Goal: Task Accomplishment & Management: Use online tool/utility

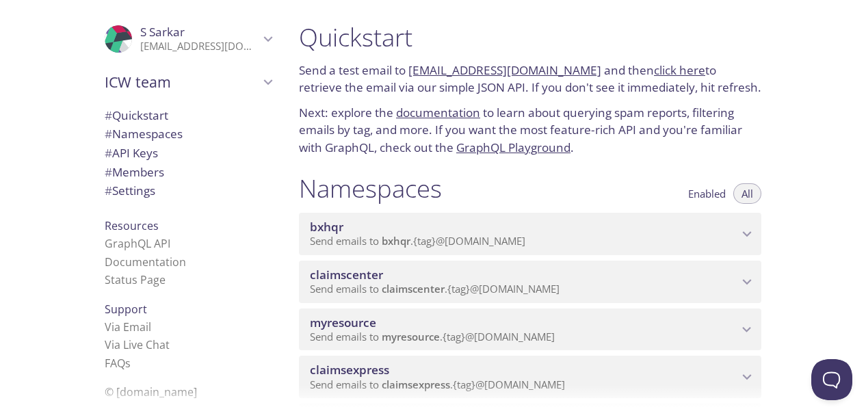
click at [604, 328] on span "myresource" at bounding box center [524, 322] width 428 height 15
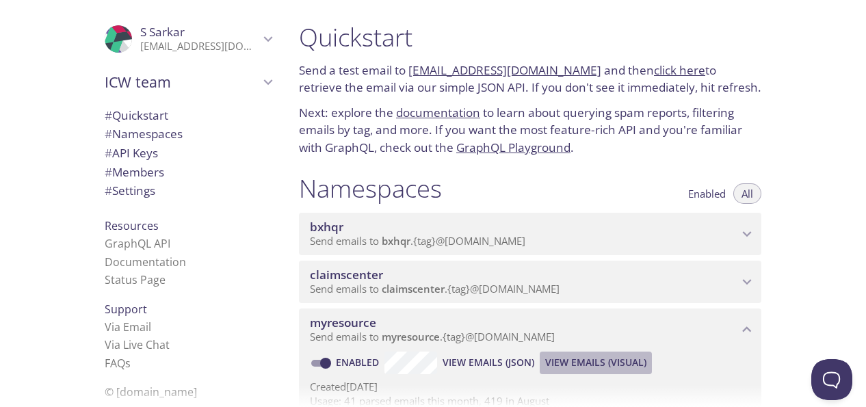
click at [600, 364] on span "View Emails (Visual)" at bounding box center [595, 362] width 101 height 16
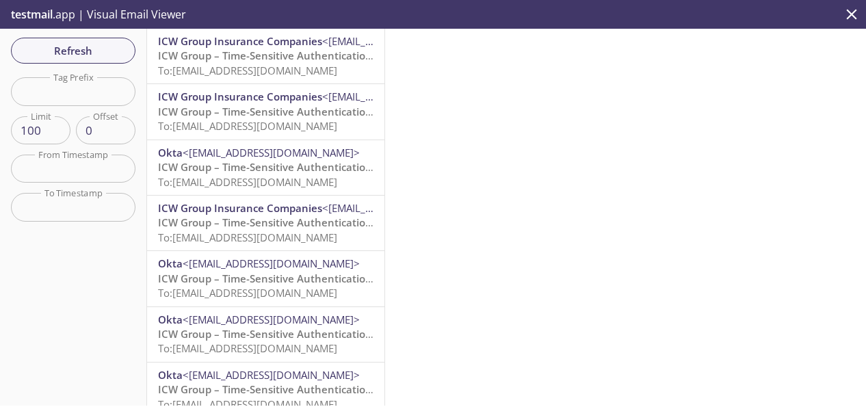
click at [603, 364] on div at bounding box center [625, 217] width 481 height 377
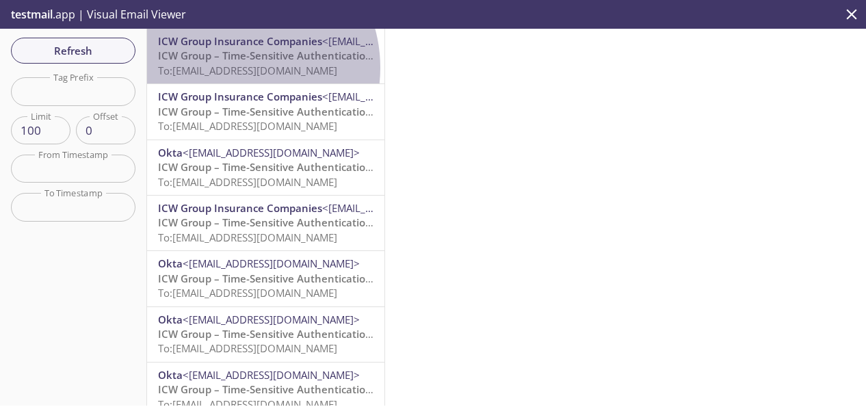
click at [232, 68] on span "To: [EMAIL_ADDRESS][DOMAIN_NAME]" at bounding box center [247, 71] width 179 height 14
